Goal: Transaction & Acquisition: Purchase product/service

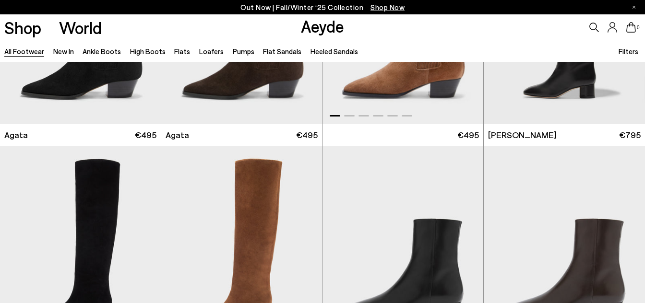
scroll to position [491, 0]
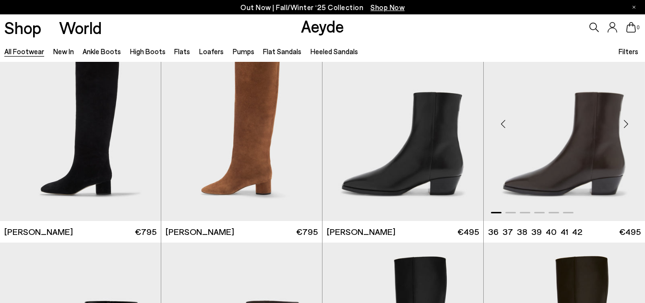
click at [623, 125] on div "Next slide" at bounding box center [625, 124] width 29 height 29
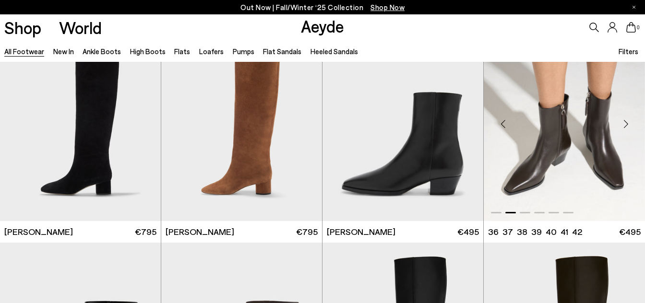
click at [623, 125] on div "Next slide" at bounding box center [625, 124] width 29 height 29
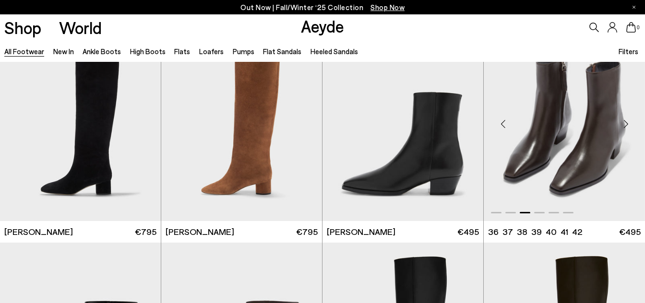
click at [623, 125] on div "Next slide" at bounding box center [625, 124] width 29 height 29
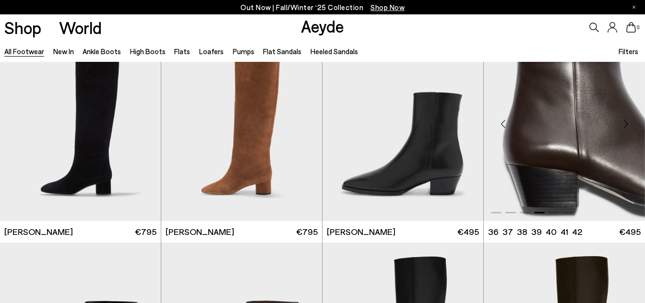
click at [623, 125] on div "Next slide" at bounding box center [625, 124] width 29 height 29
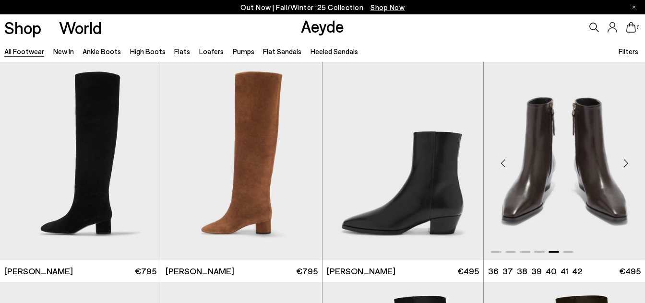
scroll to position [451, 0]
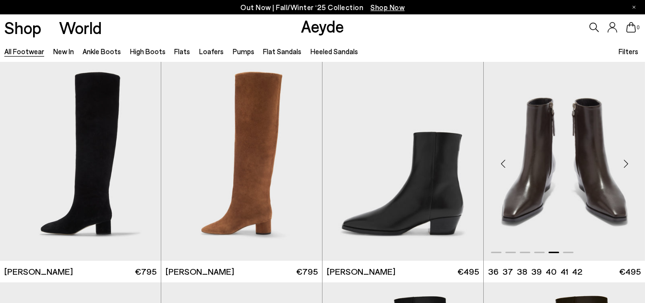
click at [552, 130] on img "5 / 6" at bounding box center [564, 160] width 161 height 202
click at [94, 53] on link "Ankle Boots" at bounding box center [102, 51] width 38 height 9
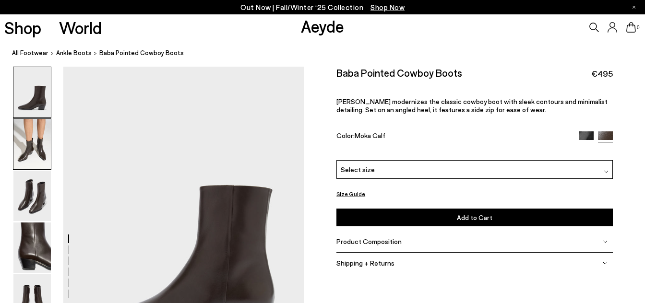
click at [35, 155] on img at bounding box center [31, 144] width 37 height 50
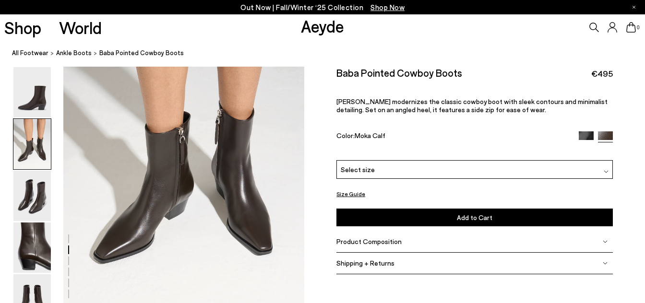
scroll to position [399, 0]
click at [29, 196] on img at bounding box center [31, 196] width 37 height 50
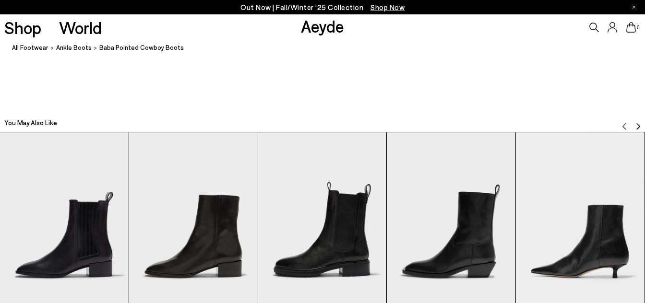
scroll to position [1951, 0]
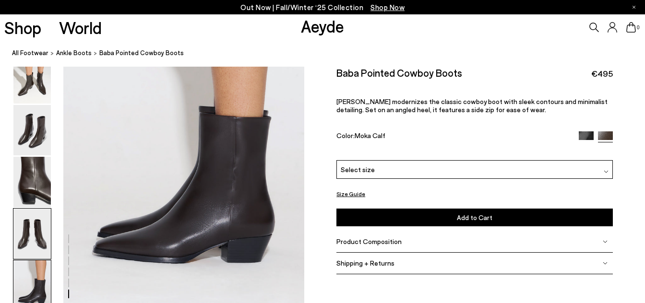
click at [33, 239] on img at bounding box center [31, 234] width 37 height 50
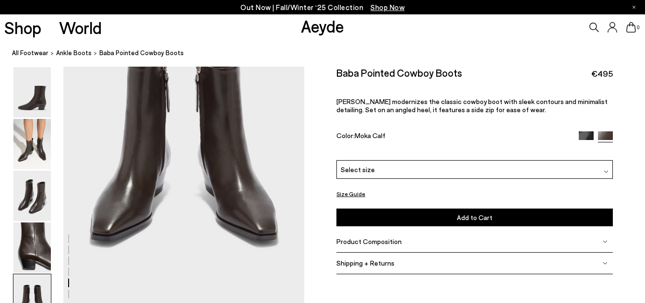
scroll to position [1365, 0]
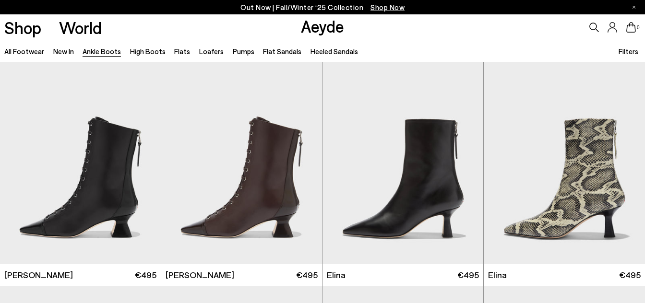
click at [628, 54] on span "Filters" at bounding box center [629, 51] width 20 height 9
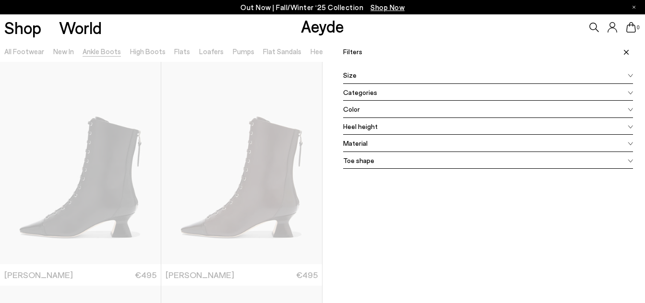
click at [383, 113] on div "Color" at bounding box center [488, 109] width 290 height 17
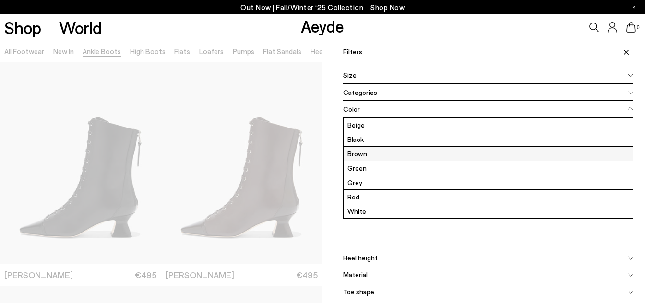
click at [359, 155] on label "Brown" at bounding box center [488, 154] width 289 height 14
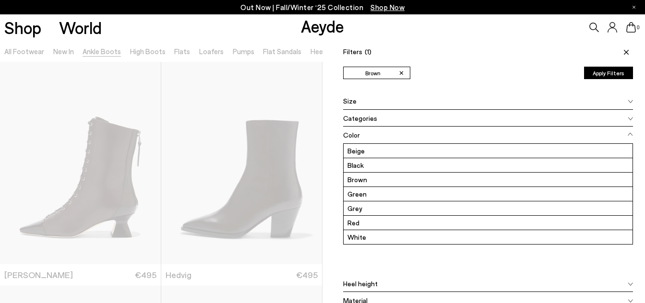
click at [609, 73] on button "Apply Filters" at bounding box center [608, 73] width 49 height 12
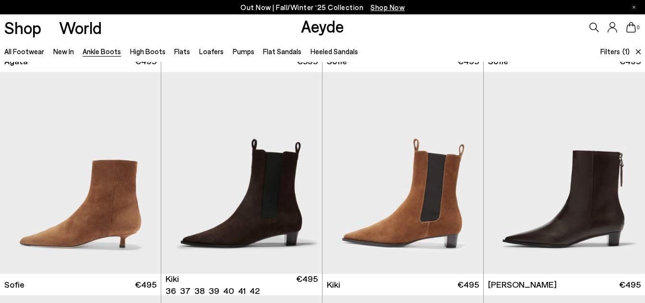
scroll to position [440, 0]
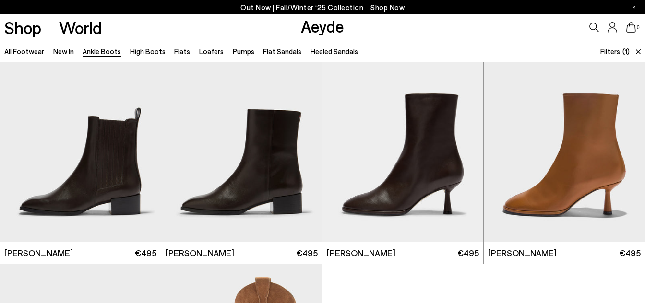
scroll to position [1588, 0]
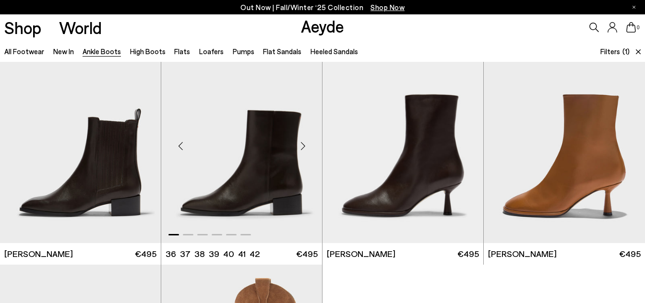
click at [306, 145] on div "Next slide" at bounding box center [302, 146] width 29 height 29
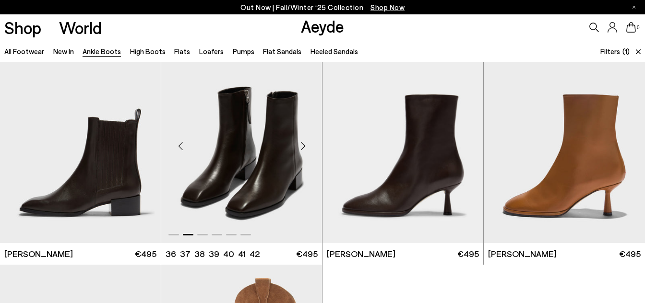
click at [306, 145] on div "Next slide" at bounding box center [302, 146] width 29 height 29
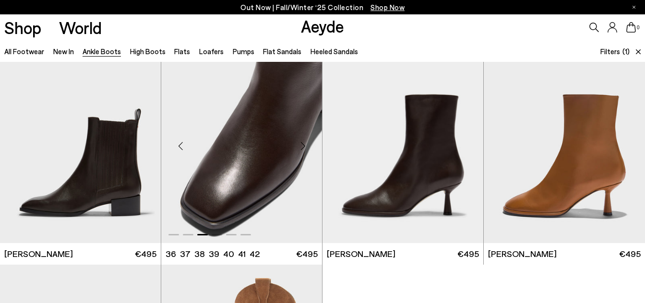
click at [306, 145] on div "Next slide" at bounding box center [302, 146] width 29 height 29
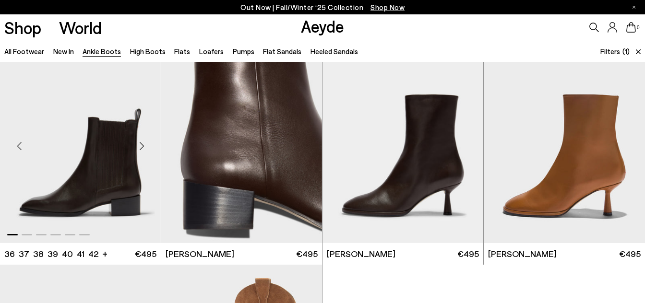
click at [141, 145] on div "Next slide" at bounding box center [141, 146] width 29 height 29
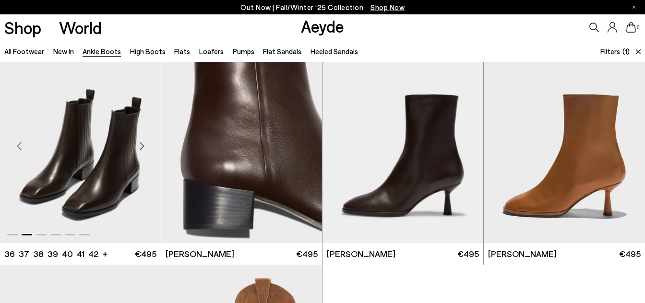
click at [141, 145] on div "Next slide" at bounding box center [141, 146] width 29 height 29
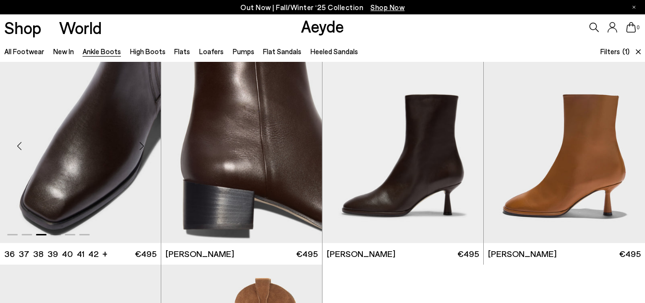
click at [141, 145] on div "Next slide" at bounding box center [141, 146] width 29 height 29
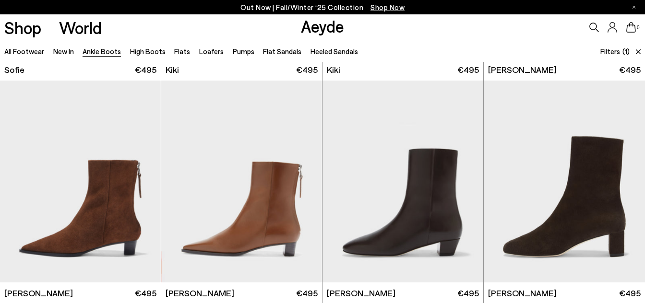
scroll to position [652, 0]
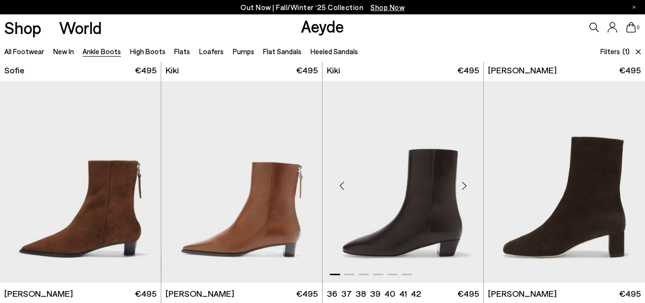
click at [463, 186] on div "Next slide" at bounding box center [464, 186] width 29 height 29
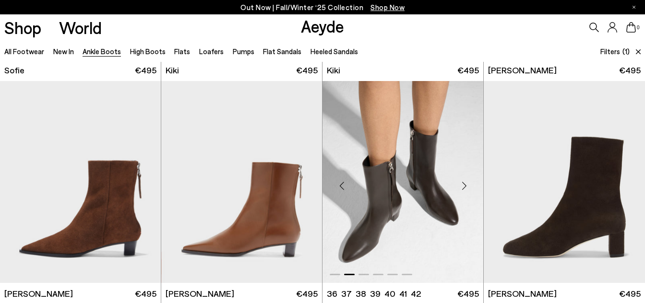
click at [463, 186] on div "Next slide" at bounding box center [464, 186] width 29 height 29
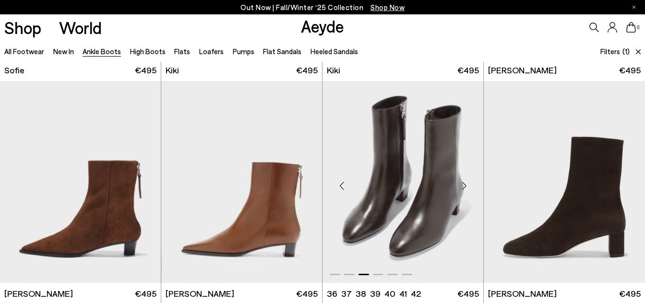
click at [463, 186] on div "Next slide" at bounding box center [464, 186] width 29 height 29
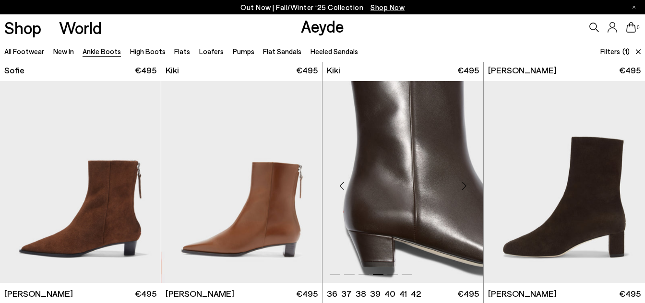
click at [463, 186] on div "Next slide" at bounding box center [464, 186] width 29 height 29
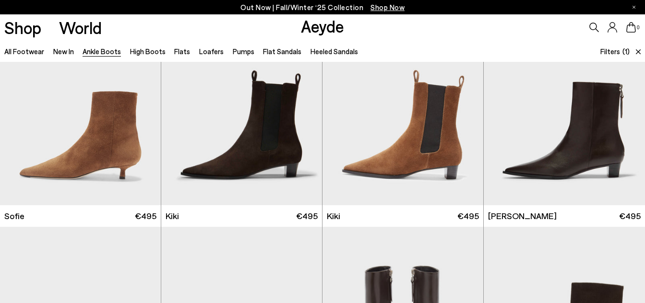
scroll to position [476, 0]
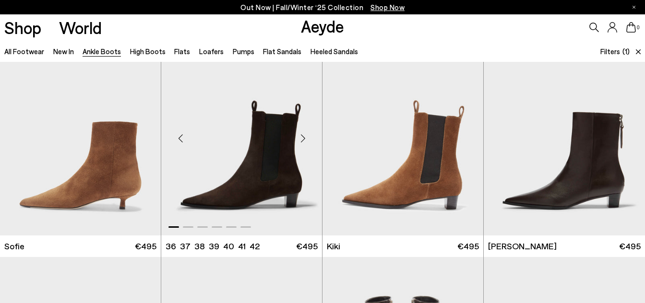
click at [305, 138] on div "Next slide" at bounding box center [302, 138] width 29 height 29
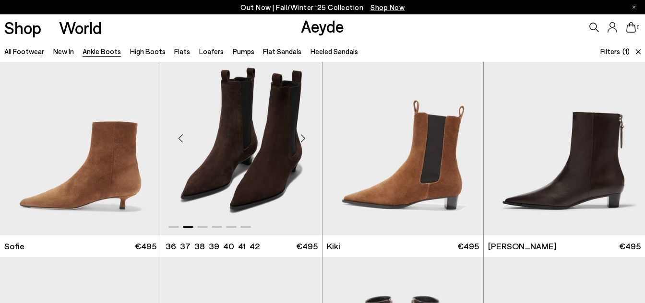
click at [305, 138] on div "Next slide" at bounding box center [302, 138] width 29 height 29
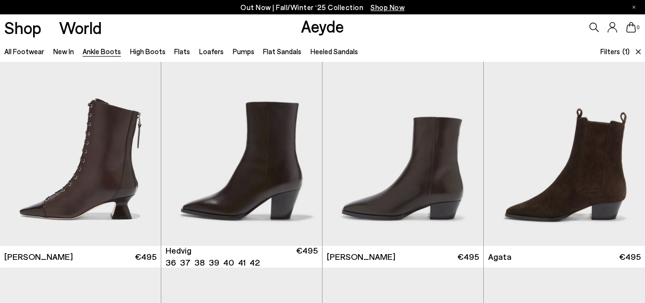
scroll to position [17, 0]
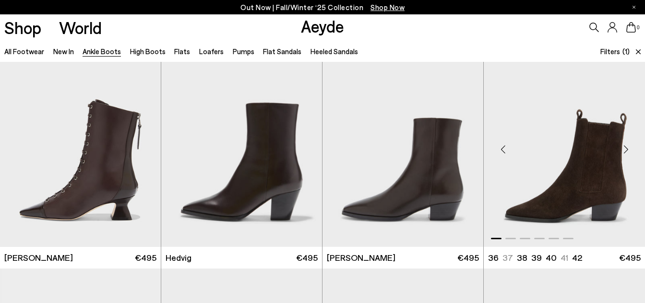
click at [574, 171] on img "1 / 6" at bounding box center [564, 146] width 161 height 202
click at [464, 151] on div "Next slide" at bounding box center [464, 149] width 29 height 29
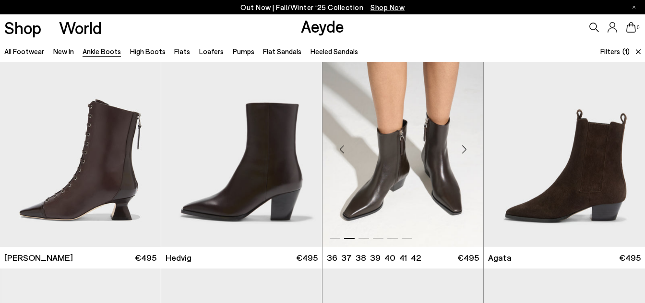
click at [424, 150] on img "2 / 6" at bounding box center [403, 146] width 161 height 202
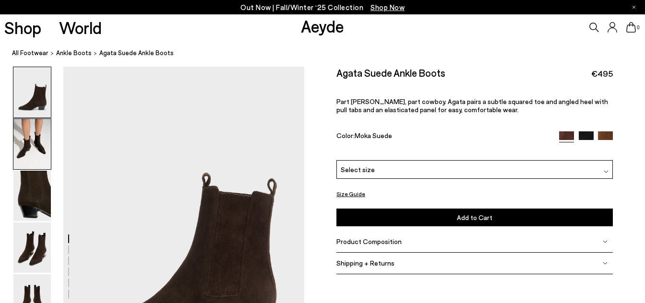
click at [35, 146] on img at bounding box center [31, 144] width 37 height 50
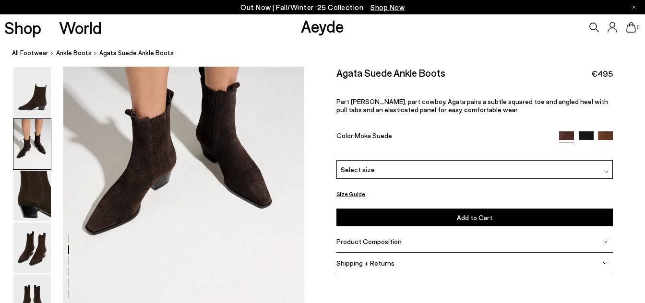
scroll to position [408, 0]
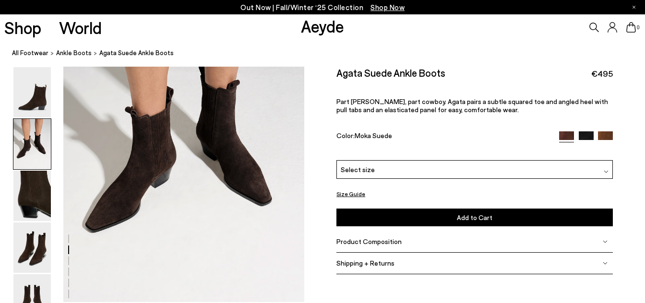
click at [607, 169] on img at bounding box center [606, 171] width 5 height 5
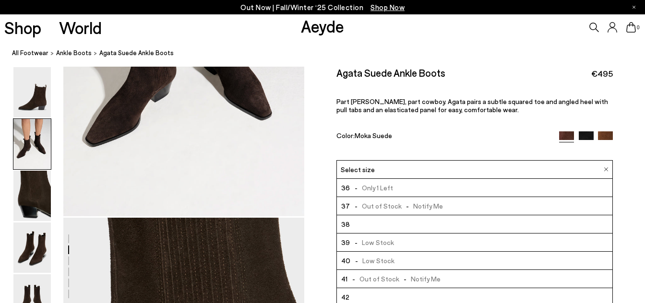
scroll to position [495, 0]
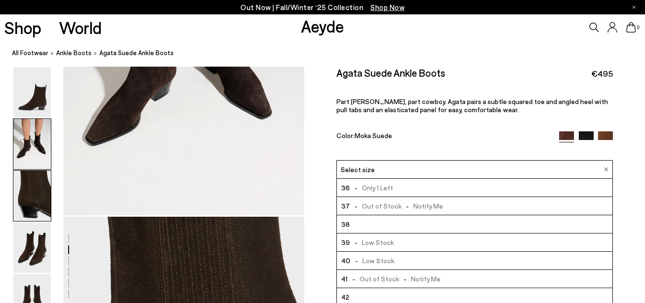
click at [44, 204] on img at bounding box center [31, 196] width 37 height 50
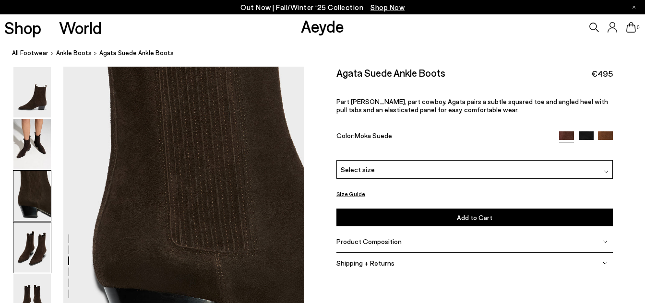
click at [32, 256] on img at bounding box center [31, 248] width 37 height 50
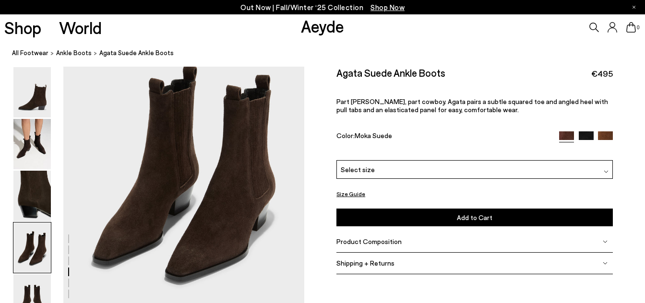
scroll to position [1028, 0]
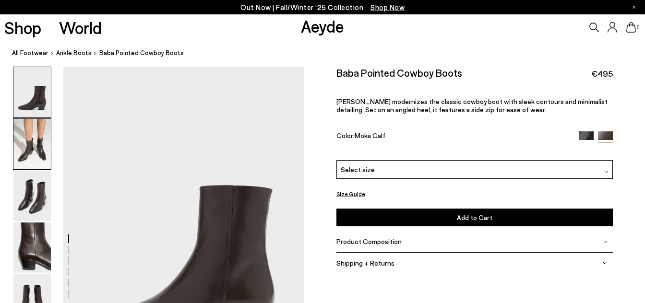
click at [32, 142] on img at bounding box center [31, 144] width 37 height 50
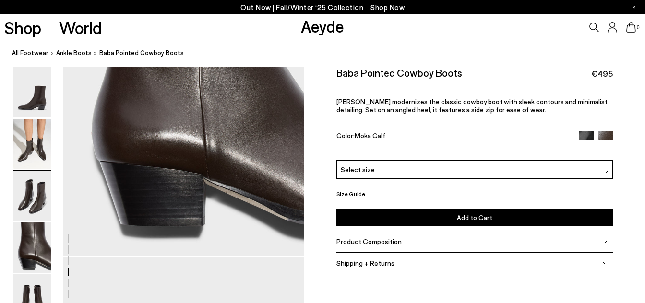
scroll to position [1106, 0]
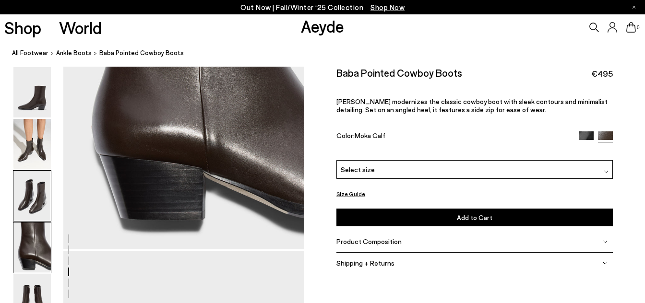
click at [40, 198] on img at bounding box center [31, 196] width 37 height 50
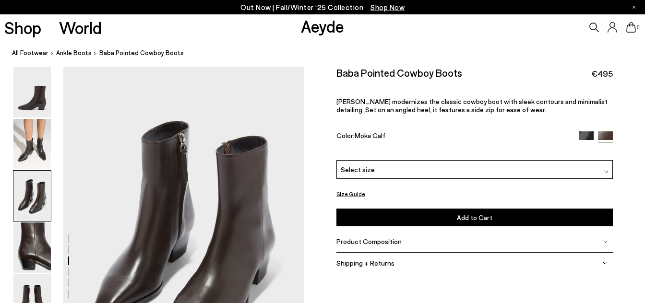
scroll to position [646, 0]
click at [30, 201] on img at bounding box center [31, 196] width 37 height 50
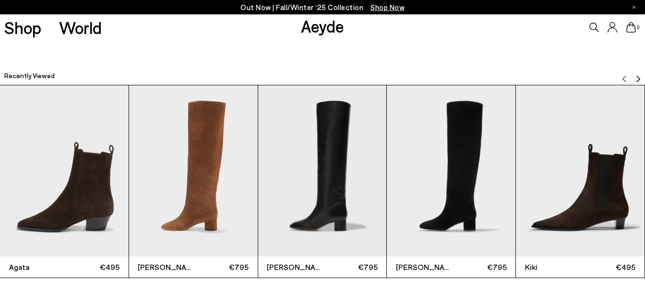
scroll to position [2519, 0]
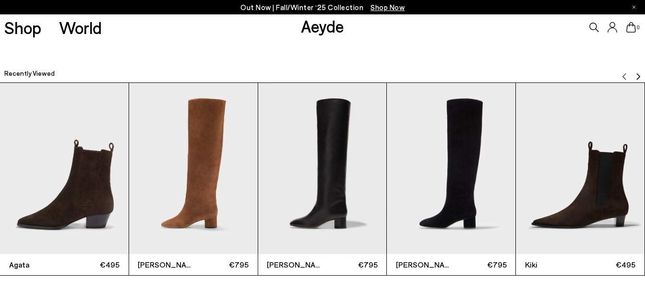
click at [52, 214] on img "1 / 9" at bounding box center [64, 168] width 129 height 171
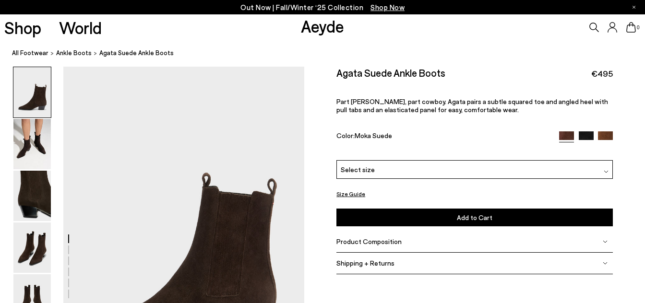
click at [336, 72] on h2 "Agata Suede Ankle Boots" at bounding box center [390, 73] width 109 height 12
drag, startPoint x: 444, startPoint y: 73, endPoint x: 338, endPoint y: 71, distance: 106.1
click at [338, 71] on div "Agata Suede Ankle Boots €495" at bounding box center [474, 73] width 276 height 13
copy h2 "Agata Suede Ankle Boots"
